Goal: Register for event/course

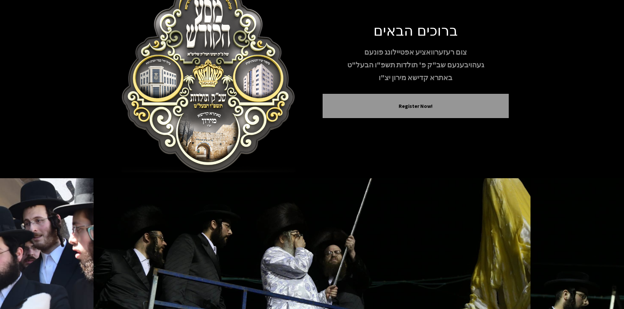
scroll to position [56, 0]
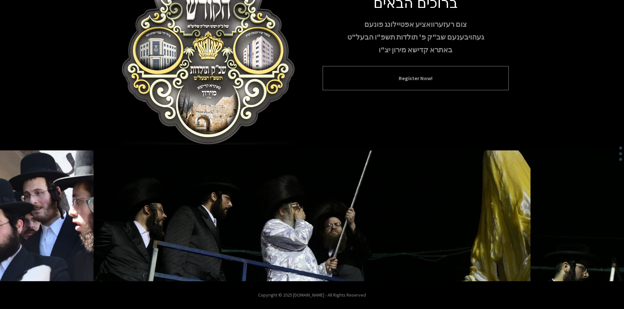
click at [366, 79] on button "Register Now!" at bounding box center [416, 78] width 170 height 8
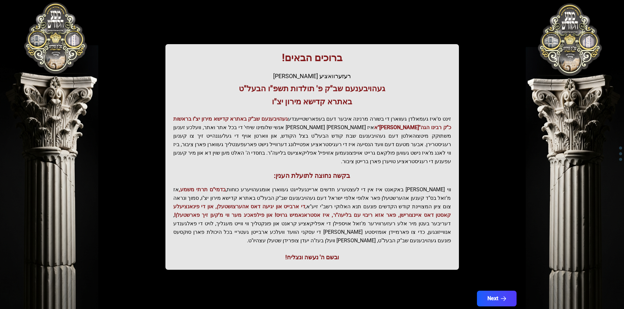
scroll to position [70, 0]
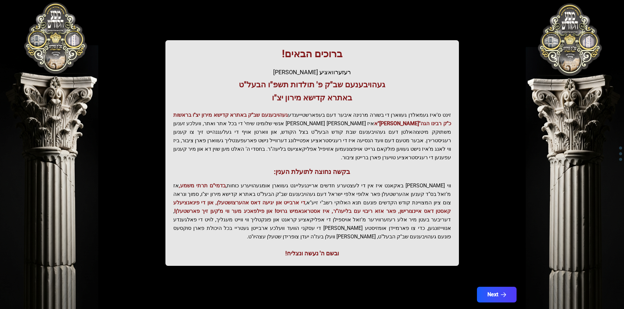
click at [401, 121] on p "זינט ס'איז געמאלדן געווארן די בשורה מרנינה איבער דעם בעפארשטייענדע געהויבענעם ש…" at bounding box center [312, 136] width 278 height 51
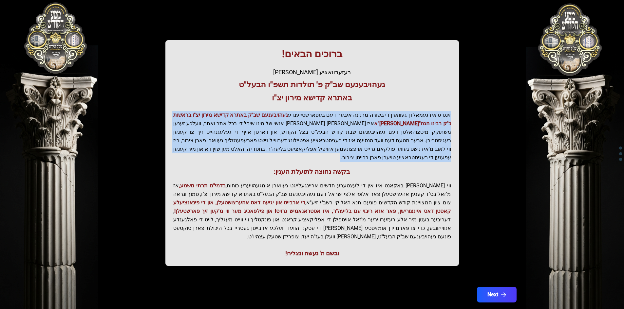
click at [401, 121] on p "זינט ס'איז געמאלדן געווארן די בשורה מרנינה איבער דעם בעפארשטייענדע געהויבענעם ש…" at bounding box center [312, 136] width 278 height 51
click at [333, 134] on p "זינט ס'איז געמאלדן געווארן די בשורה מרנינה איבער דעם בעפארשטייענדע געהויבענעם ש…" at bounding box center [312, 136] width 278 height 51
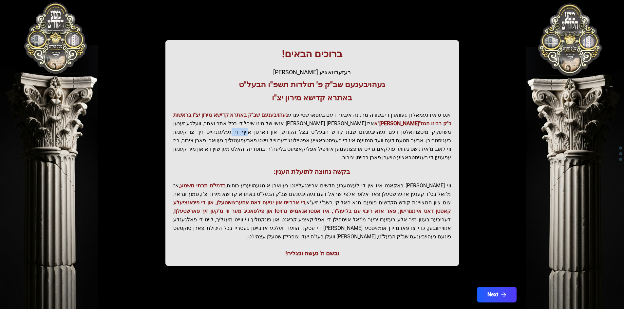
click at [333, 134] on p "זינט ס'איז געמאלדן געווארן די בשורה מרנינה איבער דעם בעפארשטייענדע געהויבענעם ש…" at bounding box center [312, 136] width 278 height 51
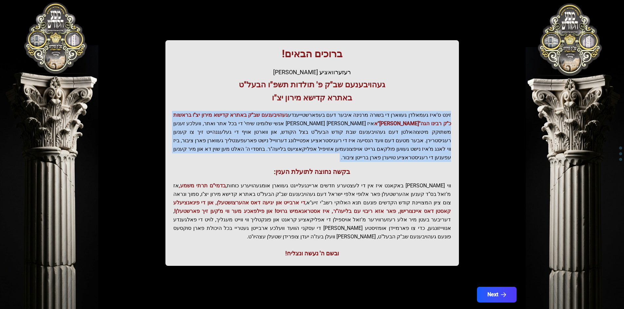
click at [333, 134] on p "זינט ס'איז געמאלדן געווארן די בשורה מרנינה איבער דעם בעפארשטייענדע געהויבענעם ש…" at bounding box center [312, 136] width 278 height 51
click at [504, 292] on icon "button" at bounding box center [504, 295] width 6 height 6
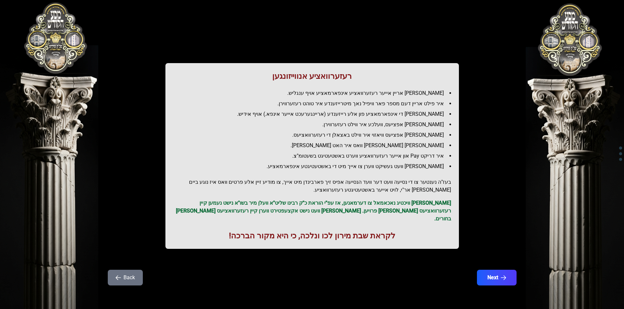
scroll to position [0, 0]
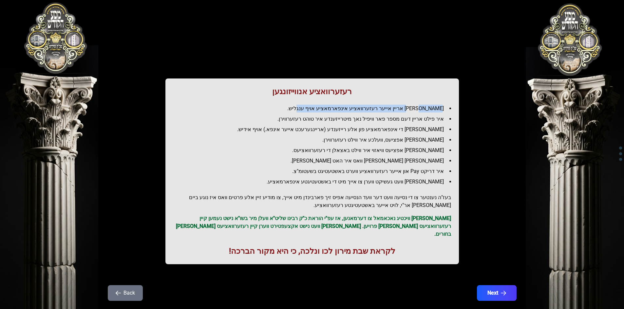
drag, startPoint x: 433, startPoint y: 110, endPoint x: 302, endPoint y: 106, distance: 131.1
click at [302, 106] on li "[PERSON_NAME] אריין אייער רעזערוואציע אינפארמאציע אויף ענגליש." at bounding box center [314, 109] width 272 height 8
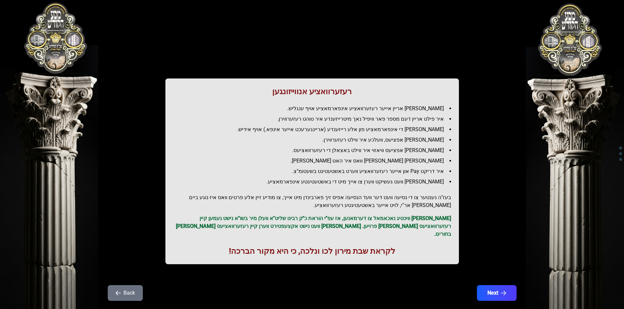
click at [310, 116] on li "איר פילט אריין דעם מספר פאר וויפיל נאך מיטרייזענדע איר טוהט רעזערווירן." at bounding box center [314, 119] width 272 height 8
click at [311, 140] on li "[PERSON_NAME] אפציעס, וועלכע איר ווילט רעזערווירן." at bounding box center [314, 140] width 272 height 8
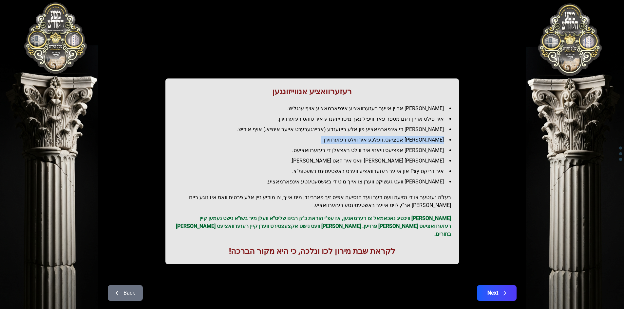
click at [311, 140] on li "[PERSON_NAME] אפציעס, וועלכע איר ווילט רעזערווירן." at bounding box center [314, 140] width 272 height 8
click at [350, 126] on li "[PERSON_NAME] די אינפארמאציע פון אלע רייזענדע (אריינגערעכט אייער אינפא.) אויף א…" at bounding box center [314, 130] width 272 height 8
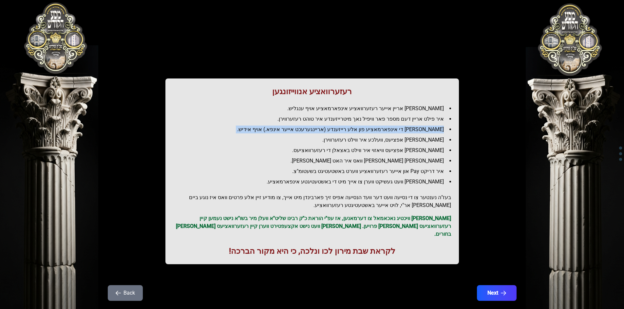
click at [350, 126] on li "[PERSON_NAME] די אינפארמאציע פון אלע רייזענדע (אריינגערעכט אייער אינפא.) אויף א…" at bounding box center [314, 130] width 272 height 8
click at [314, 140] on li "[PERSON_NAME] אפציעס, וועלכע איר ווילט רעזערווירן." at bounding box center [314, 140] width 272 height 8
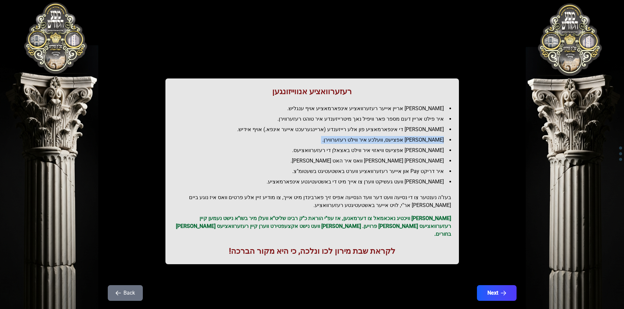
click at [314, 140] on li "[PERSON_NAME] אפציעס, וועלכע איר ווילט רעזערווירן." at bounding box center [314, 140] width 272 height 8
click at [343, 149] on li "[PERSON_NAME] אפציעס וויאזוי איר ווילט באצאלן די רעזערוואציעס." at bounding box center [314, 151] width 272 height 8
click at [375, 146] on ul "[PERSON_NAME] אריין אייער רעזערוואציע אינפארמאציע אויף ענגליש. איר פילט אריין ד…" at bounding box center [312, 145] width 278 height 81
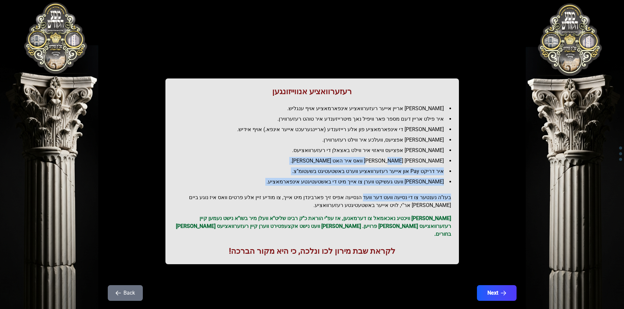
drag, startPoint x: 398, startPoint y: 156, endPoint x: 371, endPoint y: 201, distance: 52.9
click at [371, 201] on div "רעזערוואציע אנווייזונגען איר לייגט אריין אייער רעזערוואציע אינפארמאציע אויף ענג…" at bounding box center [311, 172] width 293 height 186
click at [375, 175] on li "איר דריקט Pay און אייער רעזערוואציע ווערט באשטעטיגט בשעטומ"צ." at bounding box center [314, 172] width 272 height 8
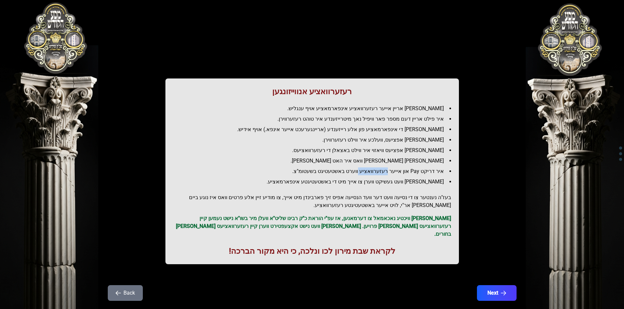
click at [375, 175] on li "איר דריקט Pay און אייער רעזערוואציע ווערט באשטעטיגט בשעטומ"צ." at bounding box center [314, 172] width 272 height 8
click at [365, 174] on li "איר דריקט Pay און אייער רעזערוואציע ווערט באשטעטיגט בשעטומ"צ." at bounding box center [314, 172] width 272 height 8
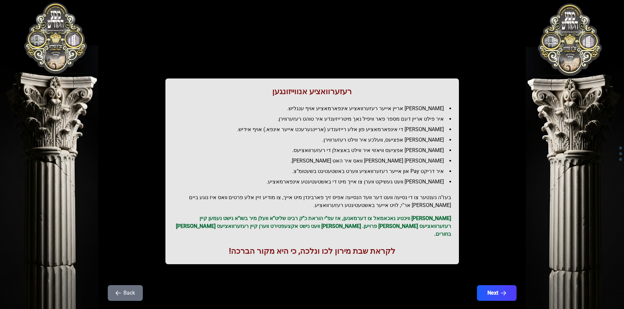
click at [375, 182] on li "[PERSON_NAME] וועט געשיקט ווערן צו אייך מיט די באשטעטיגטע אינפארמאציע." at bounding box center [314, 182] width 272 height 8
click at [387, 201] on h2 "בעז"ה נענטער צו די נסיעה וועט דער וועד הנסיעה אפיס זיך פארבינדן מיט אייך, צו מו…" at bounding box center [312, 202] width 278 height 16
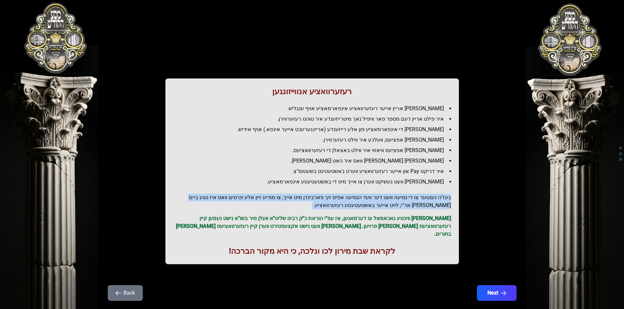
click at [387, 201] on h2 "בעז"ה נענטער צו די נסיעה וועט דער וועד הנסיעה אפיס זיך פארבינדן מיט אייך, צו מו…" at bounding box center [312, 202] width 278 height 16
click at [343, 197] on h2 "בעז"ה נענטער צו די נסיעה וועט דער וועד הנסיעה אפיס זיך פארבינדן מיט אייך, צו מו…" at bounding box center [312, 202] width 278 height 16
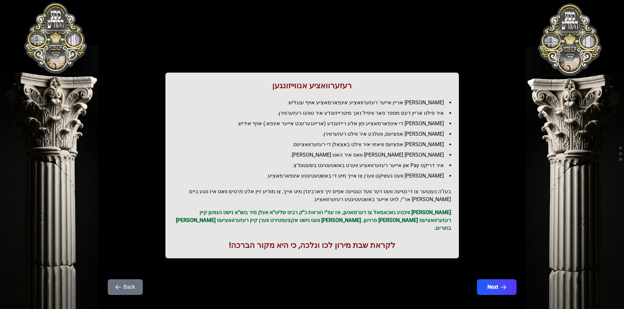
scroll to position [8, 0]
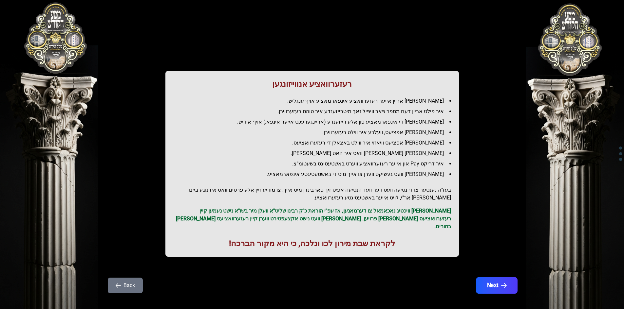
click at [500, 279] on button "Next" at bounding box center [497, 286] width 42 height 16
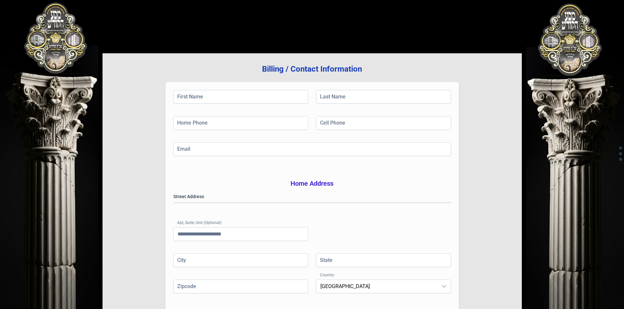
scroll to position [96, 0]
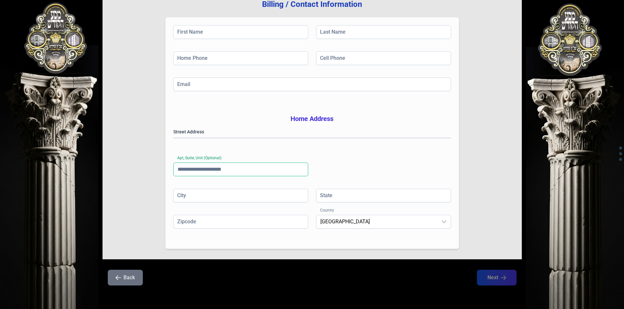
click at [274, 172] on input "Apt, Suite, Unit (Optional)" at bounding box center [240, 170] width 135 height 14
click at [174, 138] on gmp-place-autocomplete at bounding box center [174, 138] width 0 height 0
click at [227, 169] on input "Apt, Suite, Unit (Optional)" at bounding box center [240, 170] width 135 height 14
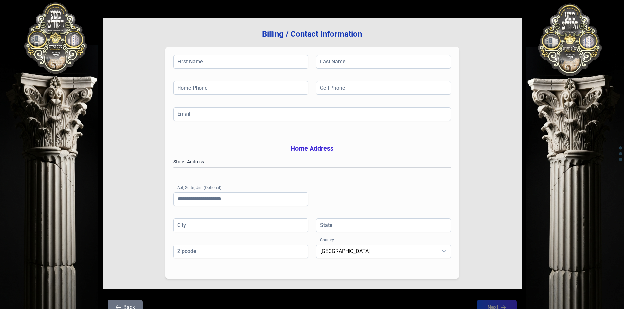
scroll to position [0, 0]
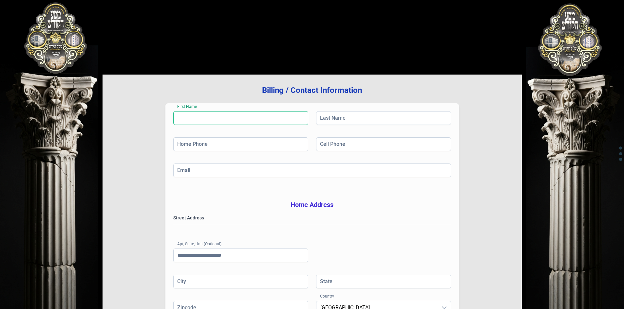
click at [271, 116] on input "First Name" at bounding box center [240, 118] width 135 height 14
type input "*****"
type input "**********"
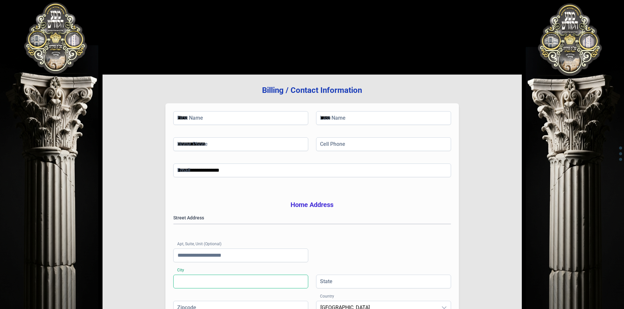
type input "********"
type input "**"
type input "*******"
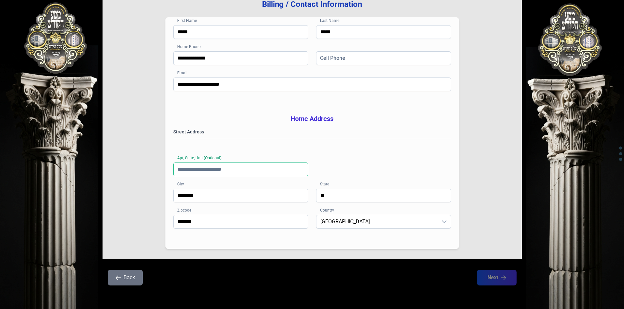
click at [199, 172] on input "Apt, Suite, Unit (Optional)" at bounding box center [240, 170] width 135 height 14
type input "*"
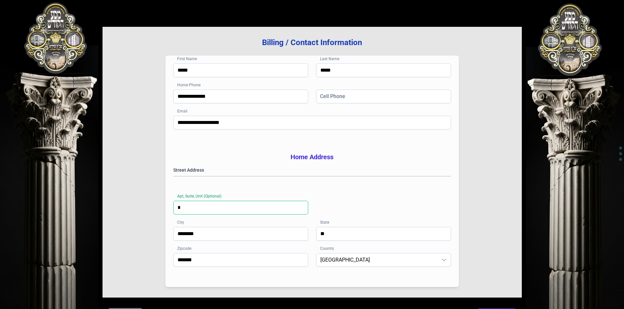
scroll to position [0, 0]
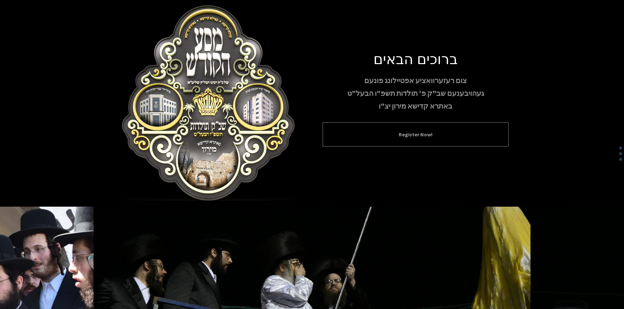
click at [377, 134] on button "Register Now!" at bounding box center [416, 135] width 170 height 8
